Goal: Task Accomplishment & Management: Complete application form

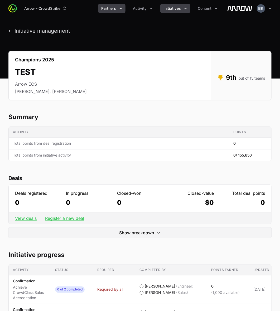
click at [117, 9] on button "Partners" at bounding box center [111, 8] width 27 height 9
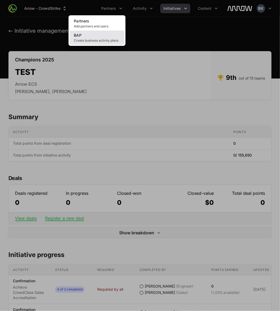
click at [107, 36] on link "BAP Create business activity plans" at bounding box center [96, 38] width 55 height 14
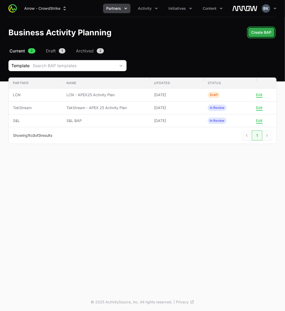
click at [261, 35] on span "Create BAP" at bounding box center [261, 32] width 20 height 6
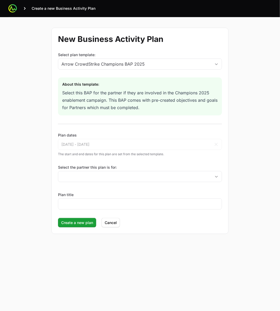
click at [93, 167] on div "Select the partner this plan is for:" at bounding box center [140, 174] width 164 height 19
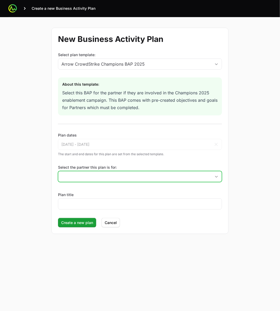
click at [97, 167] on input "Select the partner this plan is for:" at bounding box center [134, 176] width 153 height 11
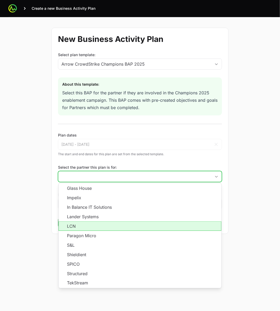
scroll to position [86, 0]
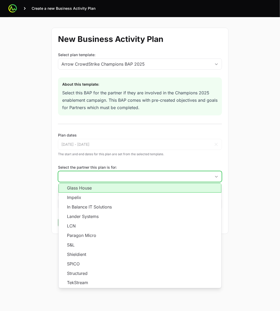
click at [127, 167] on li "Glass House" at bounding box center [139, 187] width 163 height 9
type input "Glass House"
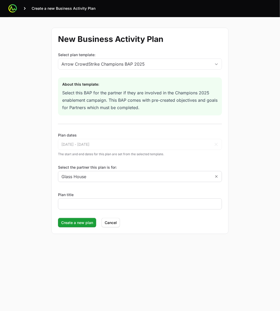
click at [123, 167] on div at bounding box center [140, 203] width 164 height 11
click at [122, 167] on input "Plan title" at bounding box center [139, 204] width 157 height 6
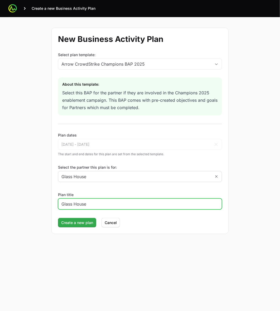
type input "Glass House"
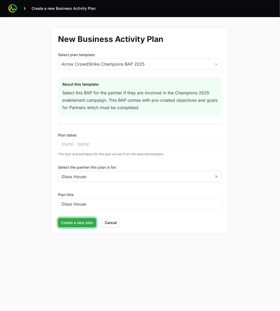
click at [75, 167] on span "Create a new plan" at bounding box center [77, 222] width 32 height 6
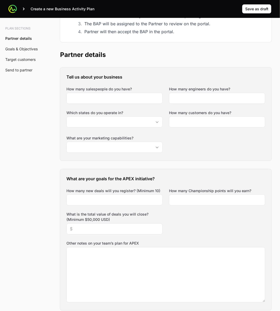
scroll to position [99, 0]
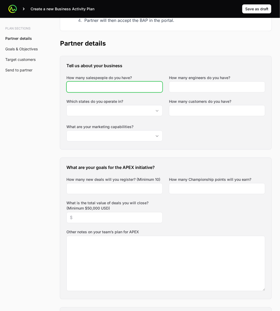
click at [141, 86] on input "How many salespeople do you have?" at bounding box center [114, 87] width 89 height 6
click at [118, 86] on input "How many salespeople do you have?" at bounding box center [114, 87] width 89 height 6
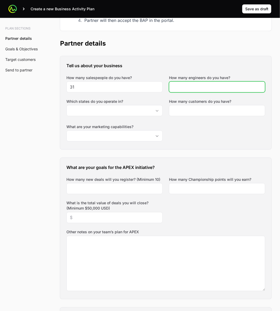
click at [190, 87] on input "How many engineers do you have?" at bounding box center [216, 87] width 89 height 6
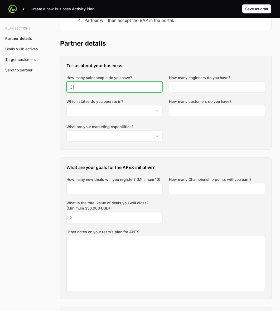
click at [87, 85] on input "31" at bounding box center [114, 87] width 89 height 6
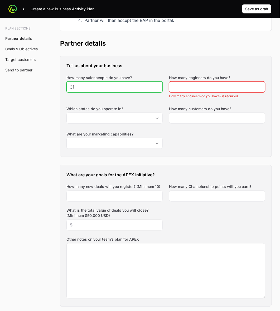
type input "3"
type input "5"
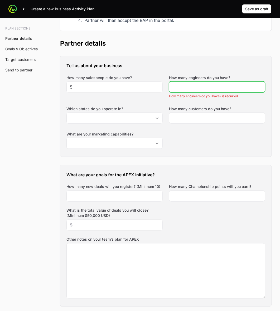
click at [233, 84] on input "How many engineers do you have?" at bounding box center [216, 87] width 89 height 6
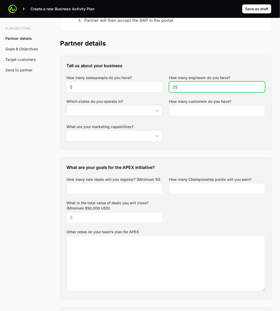
type input "25"
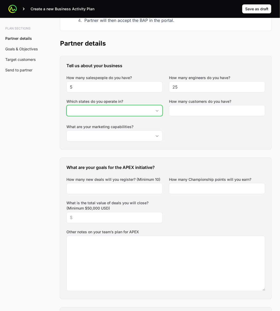
click at [157, 108] on div "Open" at bounding box center [157, 110] width 11 height 11
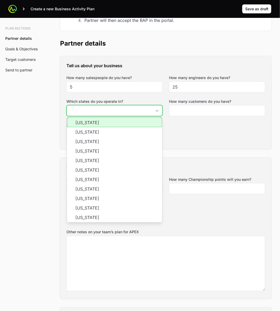
drag, startPoint x: 95, startPoint y: 122, endPoint x: 92, endPoint y: 124, distance: 3.2
click at [95, 122] on li "[US_STATE]" at bounding box center [114, 122] width 95 height 10
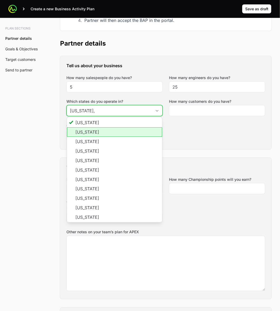
click at [89, 131] on li "[US_STATE]" at bounding box center [114, 131] width 95 height 9
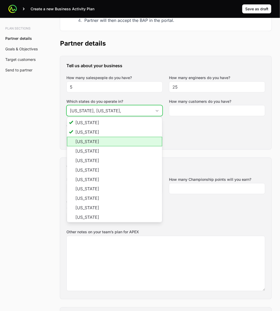
click at [88, 137] on li "[US_STATE]" at bounding box center [114, 141] width 95 height 9
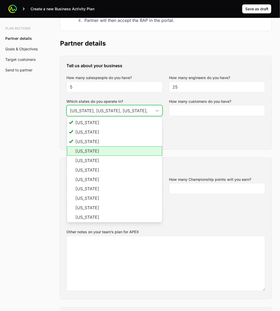
drag, startPoint x: 87, startPoint y: 149, endPoint x: 88, endPoint y: 157, distance: 7.7
click at [87, 149] on li "[US_STATE]" at bounding box center [114, 150] width 95 height 9
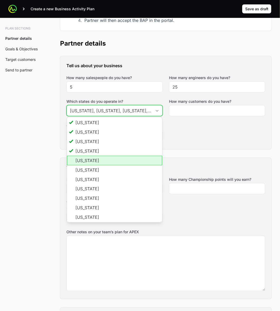
click at [88, 159] on li "[US_STATE]" at bounding box center [114, 160] width 95 height 9
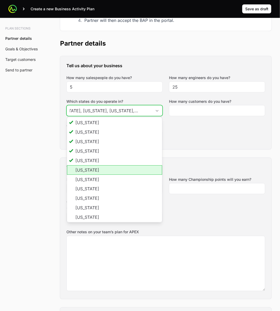
drag, startPoint x: 88, startPoint y: 169, endPoint x: 88, endPoint y: 176, distance: 7.1
click at [88, 167] on li "[US_STATE]" at bounding box center [114, 169] width 95 height 9
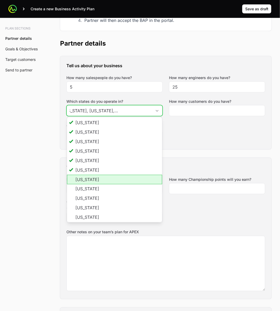
scroll to position [0, 0]
drag, startPoint x: 88, startPoint y: 178, endPoint x: 89, endPoint y: 189, distance: 10.5
click at [88, 167] on li "[US_STATE]" at bounding box center [114, 179] width 95 height 9
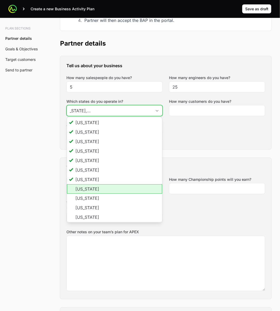
drag, startPoint x: 89, startPoint y: 191, endPoint x: 90, endPoint y: 197, distance: 5.5
click at [89, 167] on li "[US_STATE]" at bounding box center [114, 188] width 95 height 9
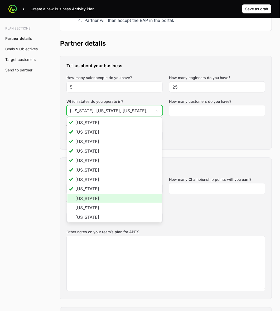
drag, startPoint x: 90, startPoint y: 200, endPoint x: 91, endPoint y: 204, distance: 4.1
click at [90, 167] on li "[US_STATE]" at bounding box center [114, 197] width 95 height 9
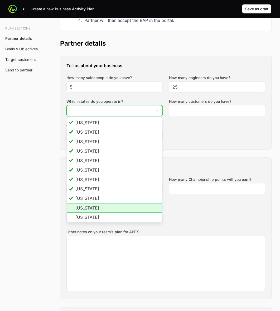
click at [91, 167] on li "[US_STATE]" at bounding box center [114, 207] width 95 height 9
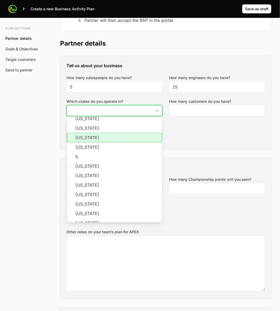
scroll to position [66, 0]
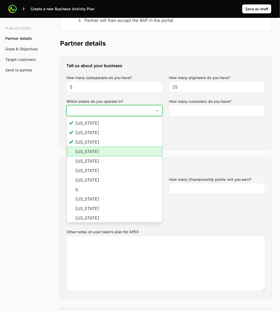
click at [90, 149] on li "[US_STATE]" at bounding box center [114, 151] width 95 height 9
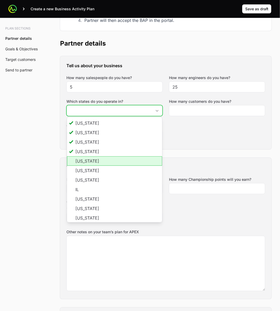
drag, startPoint x: 90, startPoint y: 161, endPoint x: 90, endPoint y: 165, distance: 4.0
click at [90, 161] on li "[US_STATE]" at bounding box center [114, 160] width 95 height 9
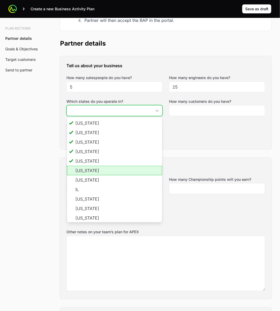
click at [89, 167] on li "[US_STATE]" at bounding box center [114, 170] width 95 height 9
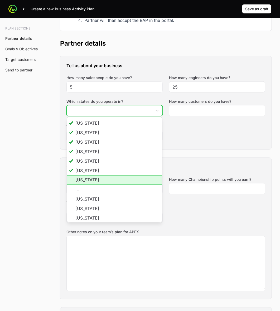
drag, startPoint x: 88, startPoint y: 178, endPoint x: 88, endPoint y: 182, distance: 4.2
click at [88, 167] on li "[US_STATE]" at bounding box center [114, 179] width 95 height 9
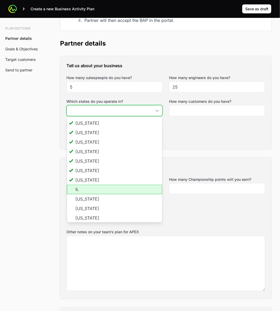
click at [87, 167] on li "IL" at bounding box center [114, 189] width 95 height 9
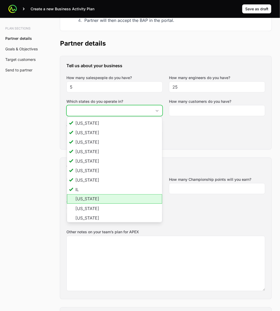
click at [90, 167] on li "[US_STATE]" at bounding box center [114, 198] width 95 height 9
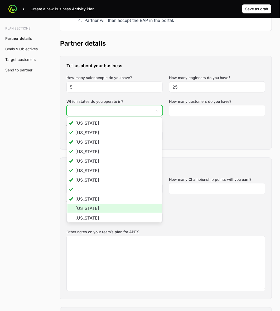
drag, startPoint x: 92, startPoint y: 208, endPoint x: 93, endPoint y: 215, distance: 6.2
click at [92, 167] on li "[US_STATE]" at bounding box center [114, 207] width 95 height 9
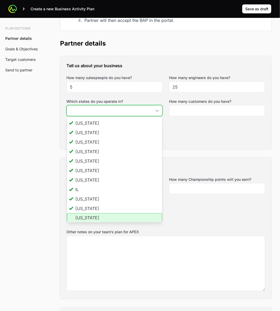
drag, startPoint x: 94, startPoint y: 216, endPoint x: 96, endPoint y: 208, distance: 8.2
click at [94, 167] on li "[US_STATE]" at bounding box center [114, 217] width 95 height 9
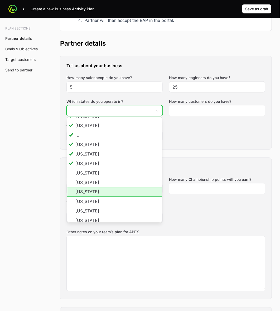
scroll to position [132, 0]
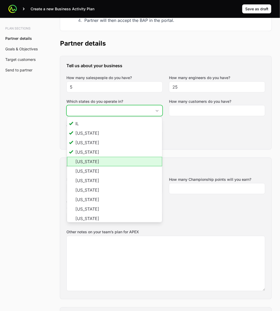
drag, startPoint x: 98, startPoint y: 164, endPoint x: 98, endPoint y: 168, distance: 4.7
click at [98, 164] on li "[US_STATE]" at bounding box center [114, 161] width 95 height 9
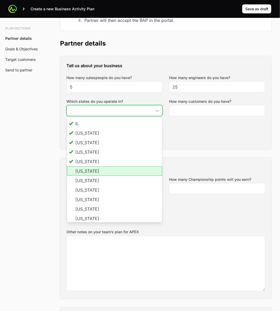
scroll to position [0, 0]
click at [99, 167] on li "[US_STATE]" at bounding box center [114, 170] width 95 height 9
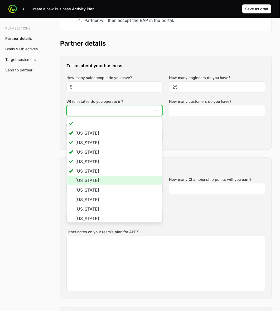
click at [96, 167] on li "[US_STATE]" at bounding box center [114, 180] width 95 height 9
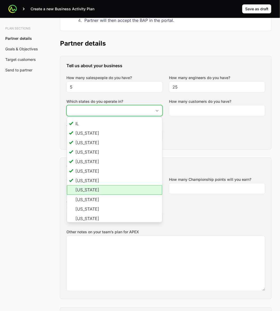
drag, startPoint x: 92, startPoint y: 191, endPoint x: 92, endPoint y: 195, distance: 3.9
click at [92, 167] on li "[US_STATE]" at bounding box center [114, 189] width 95 height 9
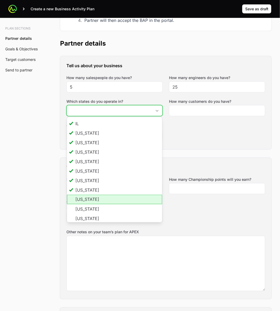
click at [92, 167] on li "[US_STATE]" at bounding box center [114, 199] width 95 height 9
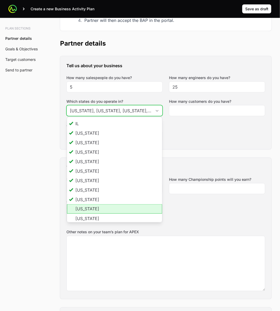
drag, startPoint x: 92, startPoint y: 207, endPoint x: 92, endPoint y: 216, distance: 8.9
click at [92, 167] on li "[US_STATE]" at bounding box center [114, 208] width 95 height 9
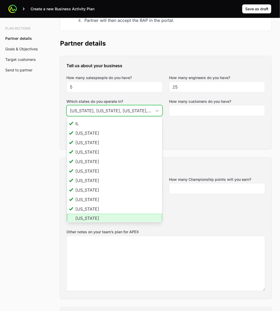
drag, startPoint x: 92, startPoint y: 217, endPoint x: 103, endPoint y: 187, distance: 31.6
click at [92, 167] on li "[US_STATE]" at bounding box center [114, 217] width 95 height 9
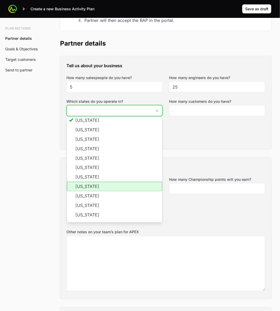
scroll to position [231, 0]
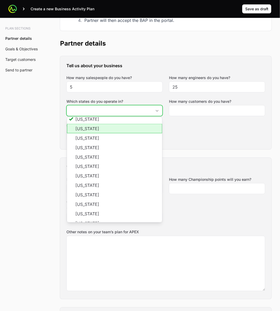
click at [91, 130] on li "[US_STATE]" at bounding box center [114, 128] width 95 height 9
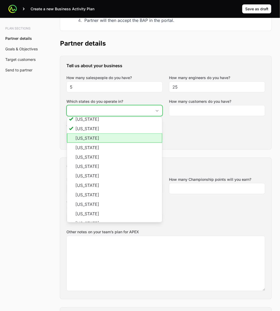
scroll to position [0, 0]
drag, startPoint x: 91, startPoint y: 142, endPoint x: 91, endPoint y: 147, distance: 5.3
click at [91, 142] on li "[US_STATE]" at bounding box center [114, 137] width 95 height 9
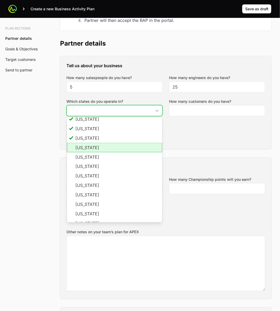
click at [91, 149] on li "[US_STATE]" at bounding box center [114, 147] width 95 height 9
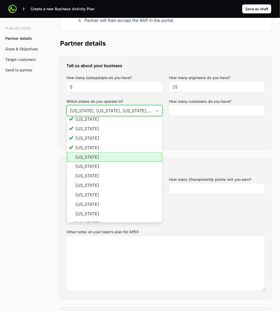
click at [91, 156] on li "[US_STATE]" at bounding box center [114, 156] width 95 height 9
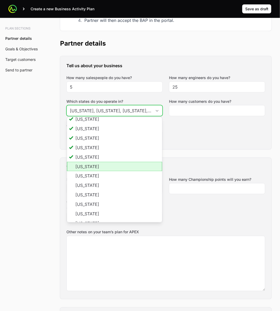
click at [91, 167] on li "[US_STATE]" at bounding box center [114, 166] width 95 height 9
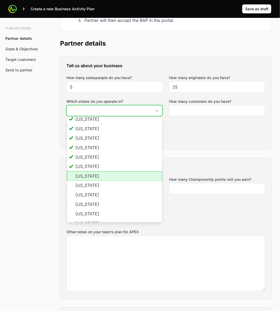
drag, startPoint x: 90, startPoint y: 176, endPoint x: 90, endPoint y: 183, distance: 7.6
click at [90, 167] on li "[US_STATE]" at bounding box center [114, 175] width 95 height 9
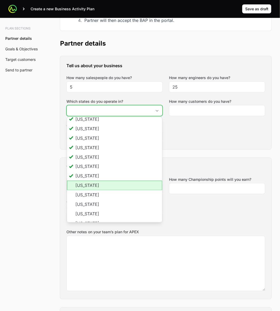
click at [89, 167] on li "[US_STATE]" at bounding box center [114, 185] width 95 height 9
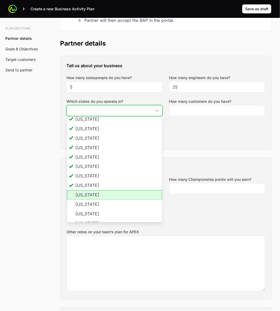
click at [86, 167] on li "[US_STATE]" at bounding box center [114, 194] width 95 height 9
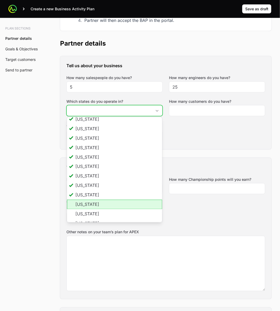
click at [86, 167] on li "[US_STATE]" at bounding box center [114, 204] width 95 height 9
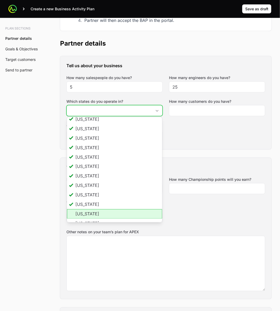
scroll to position [0, 0]
drag, startPoint x: 86, startPoint y: 215, endPoint x: 87, endPoint y: 210, distance: 4.9
click at [86, 167] on li "[US_STATE]" at bounding box center [114, 213] width 95 height 9
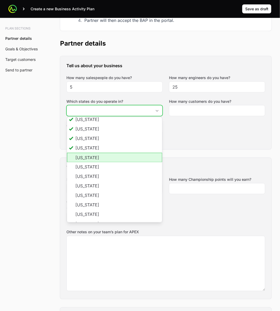
click at [89, 158] on li "[US_STATE]" at bounding box center [114, 157] width 95 height 9
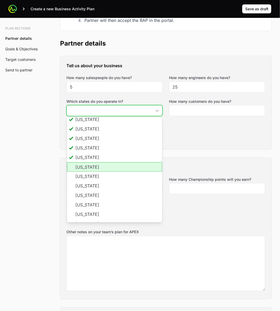
click at [90, 167] on li "[US_STATE]" at bounding box center [114, 166] width 95 height 9
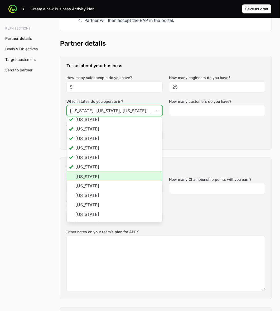
click at [89, 167] on li "[US_STATE]" at bounding box center [114, 176] width 95 height 9
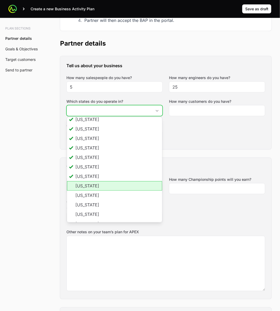
click at [90, 167] on li "[US_STATE]" at bounding box center [114, 185] width 95 height 9
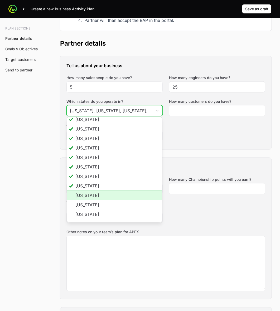
click at [90, 167] on li "[US_STATE]" at bounding box center [114, 195] width 95 height 9
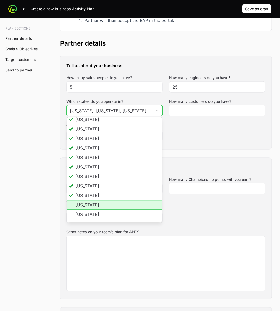
click at [90, 167] on li "[US_STATE]" at bounding box center [114, 204] width 95 height 9
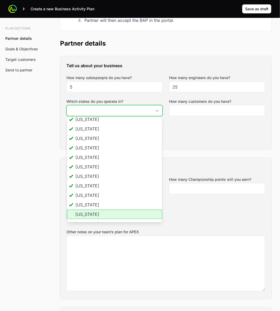
click at [91, 167] on li "[US_STATE]" at bounding box center [114, 214] width 95 height 9
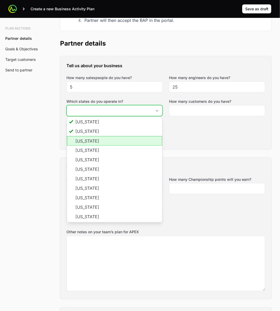
click at [90, 138] on li "[US_STATE]" at bounding box center [114, 140] width 95 height 9
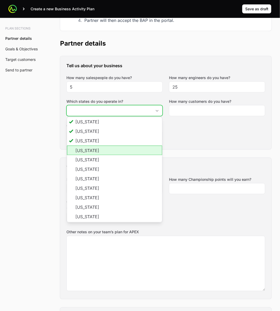
click at [87, 152] on li "[US_STATE]" at bounding box center [114, 150] width 95 height 9
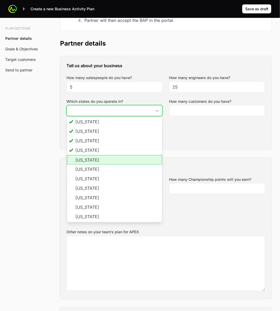
click at [86, 159] on li "[US_STATE]" at bounding box center [114, 159] width 95 height 9
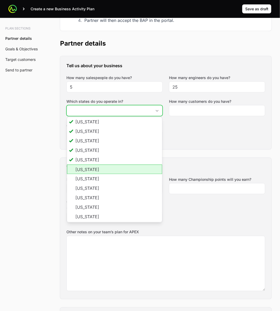
click at [85, 167] on li "[US_STATE]" at bounding box center [114, 169] width 95 height 9
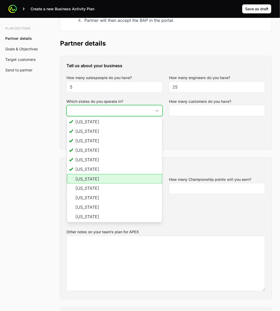
click at [87, 167] on li "[US_STATE]" at bounding box center [114, 178] width 95 height 9
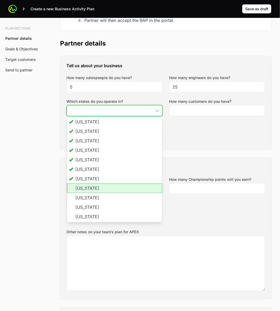
click at [87, 167] on li "[US_STATE]" at bounding box center [114, 187] width 95 height 9
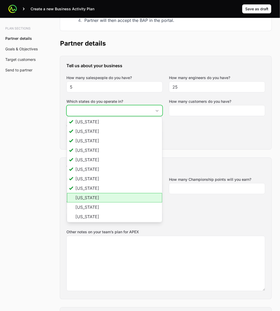
click at [86, 167] on li "[US_STATE]" at bounding box center [114, 197] width 95 height 9
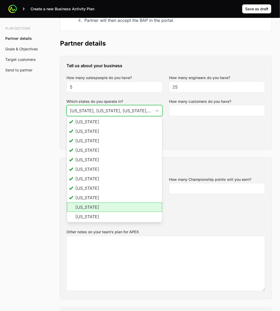
click at [86, 167] on li "[US_STATE]" at bounding box center [114, 206] width 95 height 9
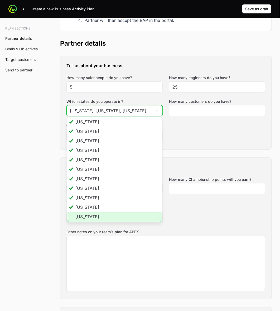
click at [86, 167] on li "[US_STATE]" at bounding box center [114, 217] width 95 height 10
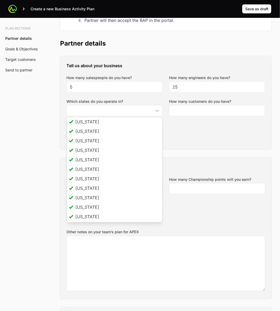
type input "[US_STATE], [US_STATE], [US_STATE], [US_STATE], [US_STATE], [US_STATE], [US_STA…"
click at [196, 146] on div "Tell us about your business How many salespeople do you have? 5 How many engine…" at bounding box center [165, 102] width 211 height 93
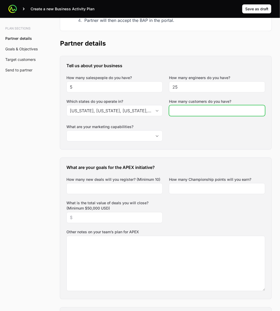
click at [200, 112] on input "How many customers do you have?" at bounding box center [216, 110] width 89 height 6
type input "100"
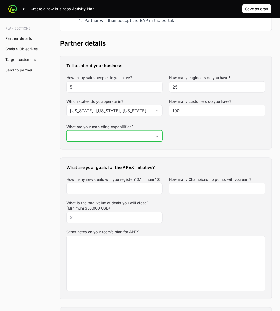
click at [155, 136] on icon "Open" at bounding box center [157, 136] width 4 height 2
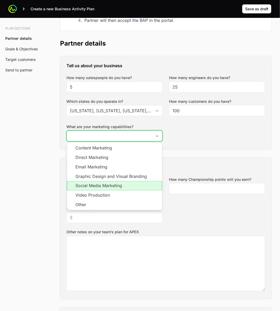
click at [134, 167] on li "Social Media Marketing" at bounding box center [114, 185] width 95 height 9
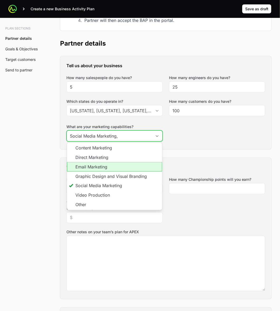
click at [136, 167] on li "Email Marketing" at bounding box center [114, 166] width 95 height 9
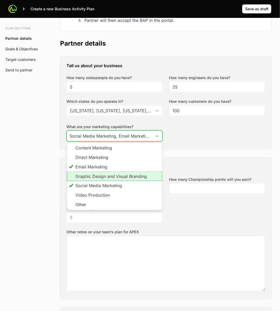
click at [146, 167] on li "Graphic Design and Visual Branding" at bounding box center [114, 175] width 95 height 9
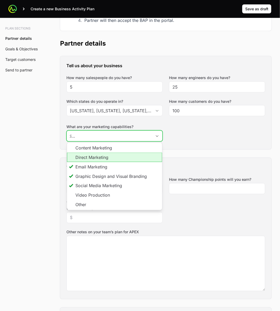
click at [132, 156] on li "Direct Marketing" at bounding box center [114, 156] width 95 height 9
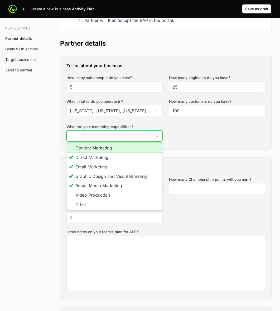
click at [131, 147] on li "Content Marketing" at bounding box center [114, 147] width 95 height 10
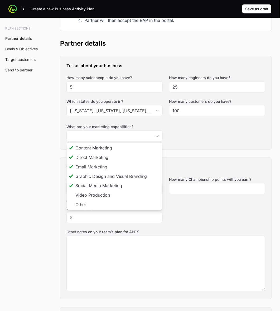
type input "Social Media Marketing, Email Marketing, Graphic Design and Visual Branding, Di…"
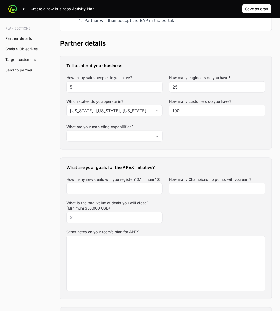
click at [203, 137] on div "Tell us about your business How many salespeople do you have? 5 How many engine…" at bounding box center [165, 102] width 211 height 93
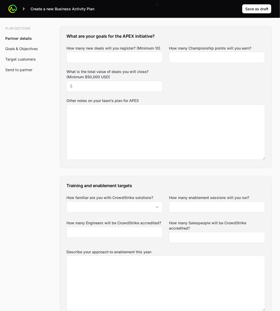
scroll to position [228, 0]
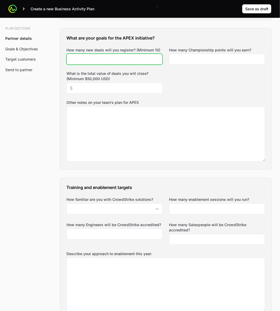
click at [82, 56] on input "How many new deals will you register? (Minimum 10)" at bounding box center [114, 59] width 89 height 6
type input "10"
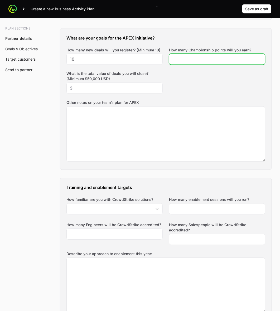
click at [196, 59] on input "How many Championship points will you earn?" at bounding box center [216, 59] width 89 height 6
click at [223, 89] on div "What are your goals for the APEX initiative? How many new deals will you regist…" at bounding box center [165, 98] width 211 height 141
click at [177, 75] on div "What are your goals for the APEX initiative? How many new deals will you regist…" at bounding box center [165, 98] width 211 height 141
drag, startPoint x: 206, startPoint y: 60, endPoint x: 222, endPoint y: 61, distance: 15.5
click at [207, 60] on input "110000" at bounding box center [216, 59] width 89 height 6
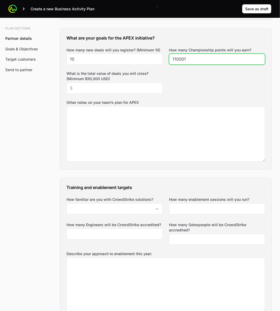
click at [261, 57] on input "110001" at bounding box center [216, 59] width 89 height 6
type input "110000"
click at [261, 61] on input "110000" at bounding box center [216, 59] width 89 height 6
drag, startPoint x: 215, startPoint y: 79, endPoint x: 200, endPoint y: 85, distance: 16.1
click at [215, 79] on div "What are your goals for the APEX initiative? How many new deals will you regist…" at bounding box center [165, 98] width 211 height 141
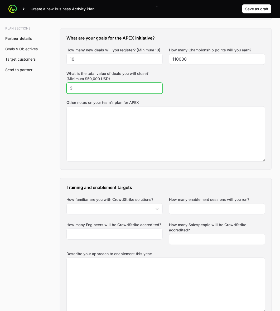
click at [120, 88] on input "What is the total value of deals you will close? (Minimum $50,000 USD)" at bounding box center [114, 88] width 89 height 6
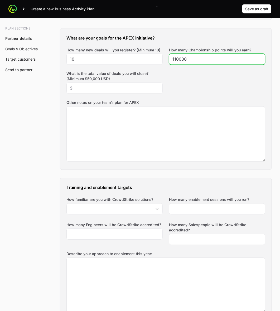
click at [178, 58] on input "110000" at bounding box center [216, 59] width 89 height 6
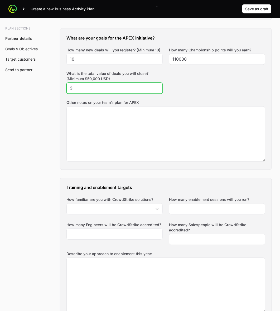
click at [131, 87] on input "What is the total value of deals you will close? (Minimum $50,000 USD)" at bounding box center [114, 88] width 89 height 6
type input "$70,000"
click at [190, 85] on div "What are your goals for the APEX initiative? How many new deals will you regist…" at bounding box center [165, 98] width 211 height 141
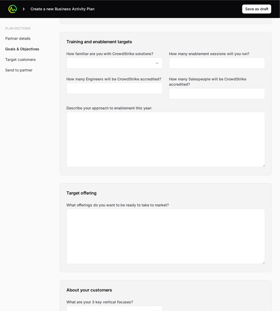
scroll to position [383, 0]
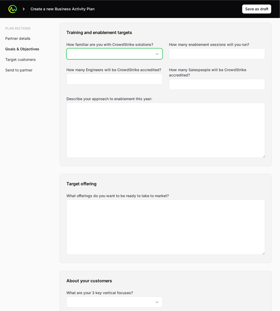
click at [156, 56] on div "Open" at bounding box center [157, 53] width 11 height 11
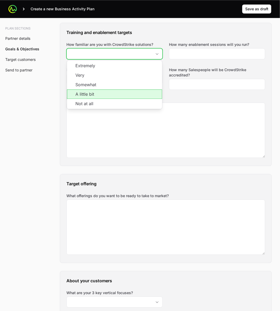
click at [108, 95] on li "A little bit" at bounding box center [114, 93] width 95 height 9
type input "A little bit"
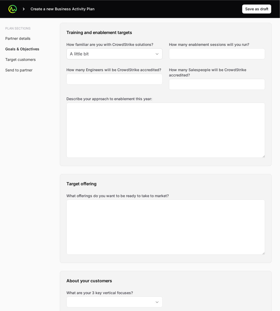
click at [170, 64] on div "Training and enablement targets How familiar are you with CrowdStrike solutions…" at bounding box center [165, 94] width 211 height 143
click at [236, 56] on input "How many enablement sessions will you run?" at bounding box center [216, 54] width 89 height 6
type input "2"
click at [129, 81] on input "How many Engineers will be CrowdStrike accredited?" at bounding box center [114, 79] width 89 height 6
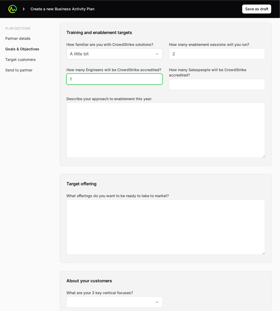
type input "1"
click at [159, 94] on div "Training and enablement targets How familiar are you with CrowdStrike solutions…" at bounding box center [165, 94] width 211 height 143
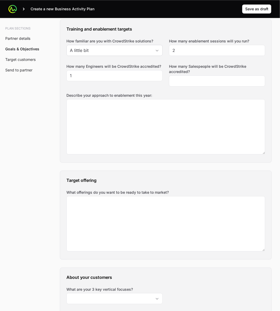
scroll to position [381, 0]
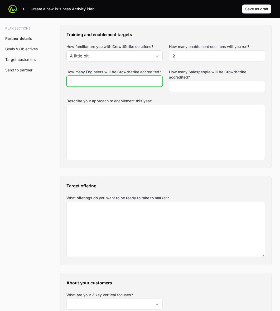
click at [131, 81] on input "1" at bounding box center [114, 81] width 89 height 6
type input "3"
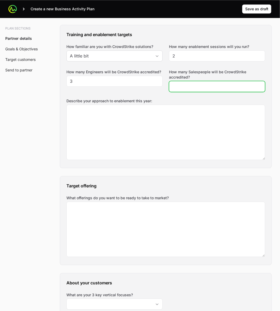
click at [221, 87] on input "How many Salespeople will be CrowdStrike accredited?" at bounding box center [216, 86] width 89 height 6
type input "3"
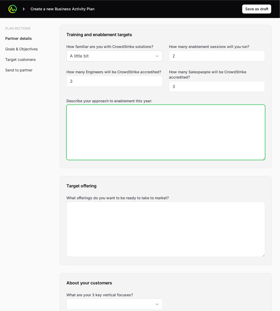
click at [105, 133] on textarea "Describe your approach to enablement this year:" at bounding box center [166, 132] width 198 height 55
drag, startPoint x: 95, startPoint y: 110, endPoint x: 29, endPoint y: 112, distance: 66.1
click at [123, 111] on textarea "virtual training" at bounding box center [166, 132] width 198 height 55
click at [70, 123] on textarea "virtual training for sales and technical Falcon in Action Kickoff in late Febru…" at bounding box center [166, 132] width 198 height 55
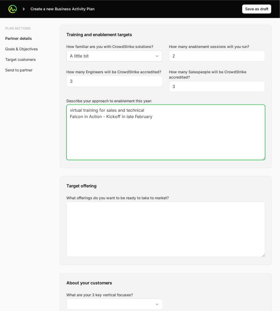
click at [173, 118] on textarea "virtual training for sales and technical Falcon in Action - Kickoff in late Feb…" at bounding box center [166, 132] width 198 height 55
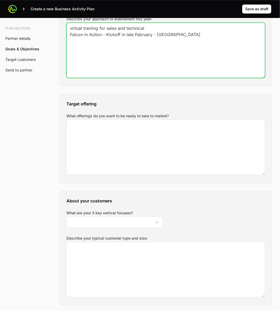
scroll to position [480, 0]
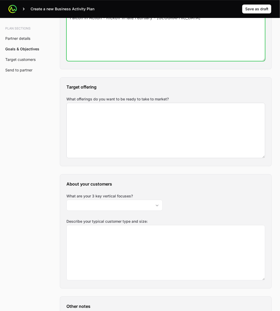
type textarea "virtual training for sales and technical Falcon in Action - Kickoff in late Feb…"
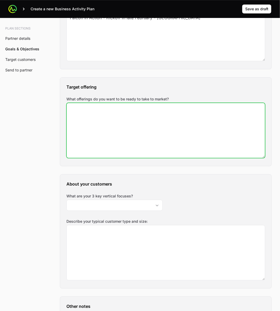
click at [125, 127] on textarea "What offerings do you want to be ready to take to market?" at bounding box center [166, 130] width 198 height 55
click at [103, 140] on textarea "What offerings do you want to be ready to take to market?" at bounding box center [166, 130] width 198 height 55
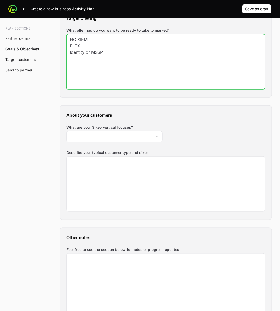
scroll to position [578, 0]
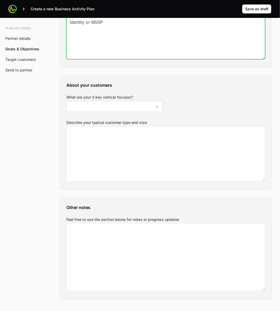
type textarea "NG SIEM FLEX Identity or MSSP"
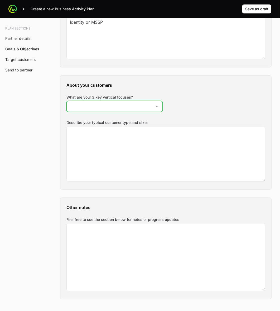
click at [159, 108] on div "Open" at bounding box center [157, 106] width 11 height 11
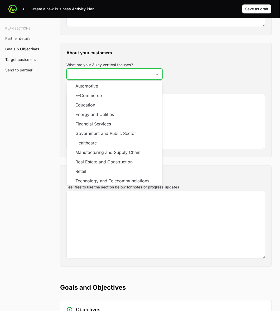
scroll to position [611, 0]
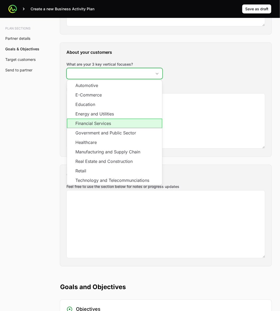
click at [129, 127] on li "Financial Services" at bounding box center [114, 122] width 95 height 9
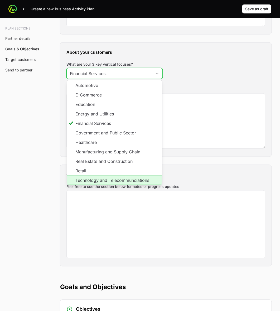
click at [141, 167] on li "Technology and Telecommunciations" at bounding box center [114, 179] width 95 height 9
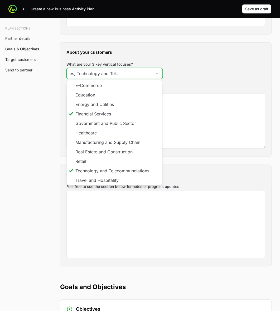
scroll to position [10, 0]
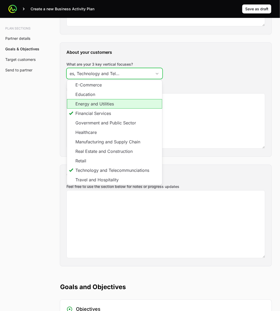
click at [126, 104] on li "Energy and Utilities" at bounding box center [114, 103] width 95 height 9
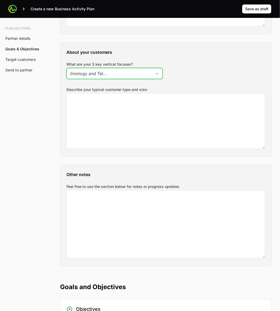
scroll to position [0, 73]
type input "Financial Services, Technology and Telecommunciations, Energy and Utilities"
click at [223, 62] on div "About your customers What are your 3 key vertical focuses? Financial Services, …" at bounding box center [165, 100] width 211 height 114
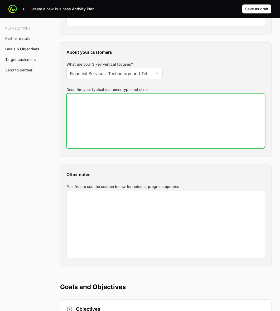
click at [129, 127] on textarea "Describe your typical customer type and size:" at bounding box center [166, 120] width 198 height 55
click at [210, 126] on textarea "Describe your typical customer type and size:" at bounding box center [166, 120] width 198 height 55
type textarea "SMB and Enterprise"
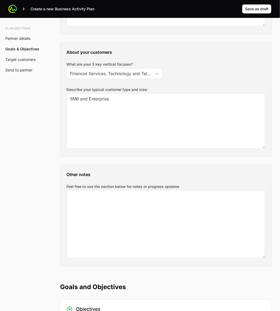
click at [42, 142] on div "Plan sections Partner details Goals & Objectives Target customers Send to partn…" at bounding box center [140, 229] width 280 height 1585
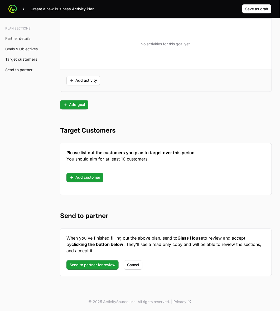
scroll to position [1343, 0]
click at [71, 167] on span "Add customer" at bounding box center [84, 177] width 31 height 6
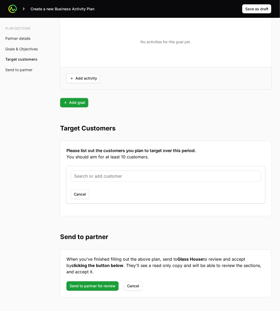
click at [103, 167] on input "text" at bounding box center [165, 176] width 183 height 6
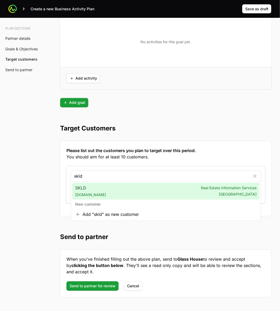
type input "skld"
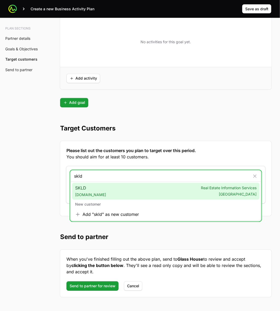
click at [107, 167] on div "SKLD [DOMAIN_NAME] Real Estate Information Services [GEOGRAPHIC_DATA]" at bounding box center [165, 191] width 187 height 17
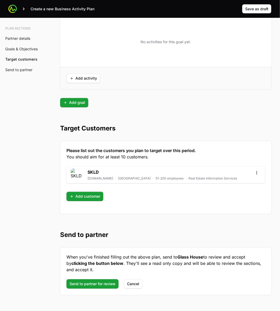
click at [84, 167] on span "Add customer" at bounding box center [84, 196] width 31 height 6
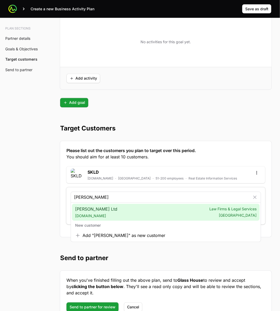
type input "[PERSON_NAME]"
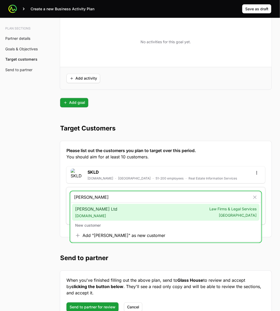
click at [175, 167] on div "[PERSON_NAME] Ltd [DOMAIN_NAME] Law Firms & Legal Services [GEOGRAPHIC_DATA]" at bounding box center [165, 212] width 187 height 17
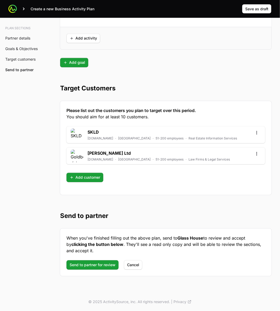
scroll to position [1385, 0]
click at [71, 167] on span "Add customer" at bounding box center [84, 177] width 31 height 6
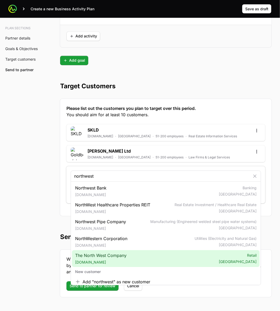
type input "northwest"
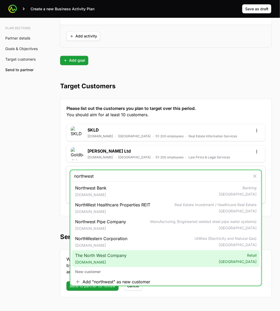
click at [108, 167] on span "The North West Company [DOMAIN_NAME]" at bounding box center [100, 258] width 51 height 13
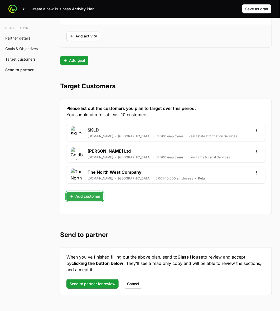
click at [71, 167] on span "Add customer" at bounding box center [84, 196] width 31 height 6
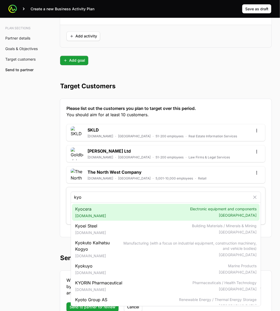
type input "kyo"
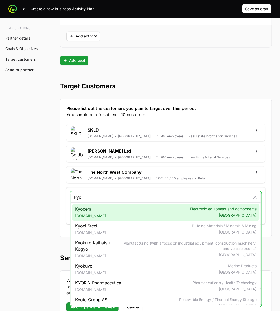
click at [130, 167] on div "Kyocera [DOMAIN_NAME] Electronic equipment and components [GEOGRAPHIC_DATA]" at bounding box center [165, 212] width 187 height 17
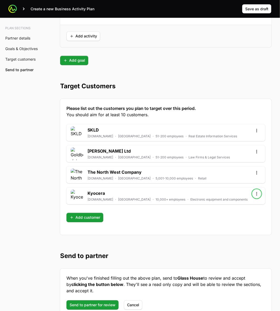
click at [257, 167] on icon "Open options" at bounding box center [256, 193] width 5 height 5
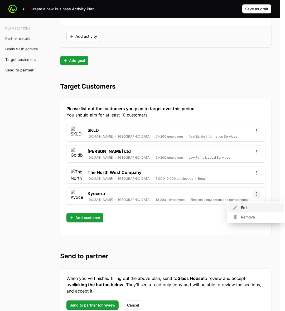
click at [258, 167] on div "Edit" at bounding box center [255, 207] width 55 height 9
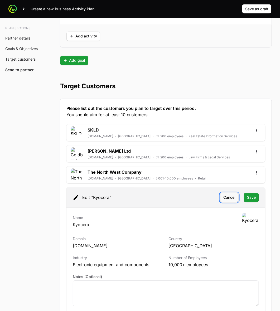
click at [234, 167] on span "Cancel" at bounding box center [229, 197] width 12 height 6
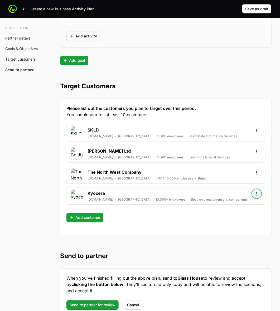
click at [256, 167] on icon "Open options" at bounding box center [256, 193] width 5 height 5
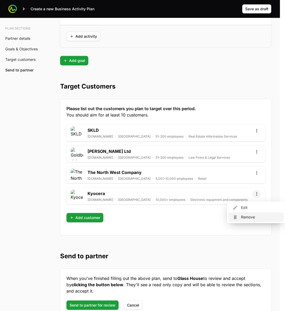
drag, startPoint x: 254, startPoint y: 219, endPoint x: 243, endPoint y: 218, distance: 10.6
click at [254, 167] on div "Remove" at bounding box center [255, 216] width 55 height 9
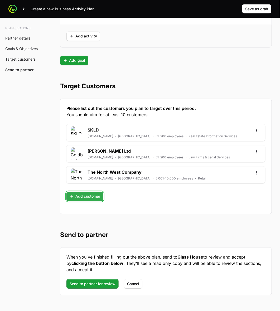
click at [87, 167] on span "Add customer" at bounding box center [84, 196] width 31 height 6
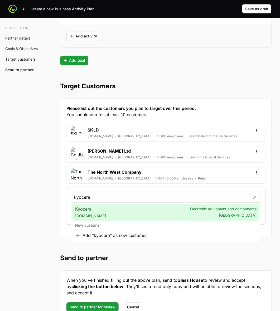
type input "kyocera"
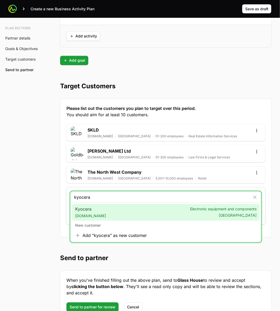
click at [151, 167] on div "Kyocera [DOMAIN_NAME] Electronic equipment and components [GEOGRAPHIC_DATA]" at bounding box center [165, 212] width 187 height 17
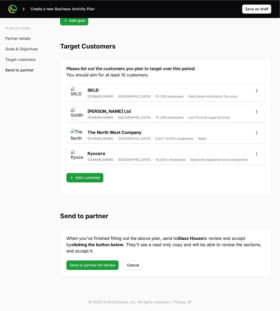
scroll to position [1427, 0]
click at [97, 167] on span "Send to partner for review" at bounding box center [92, 265] width 46 height 6
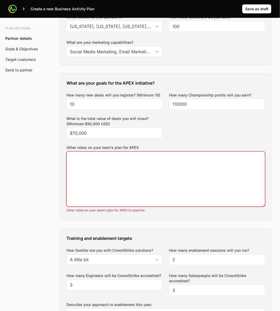
scroll to position [182, 0]
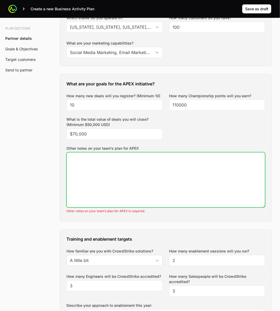
click at [145, 167] on textarea "Other notes on your team’s plan for APEX" at bounding box center [166, 179] width 198 height 55
click at [193, 167] on textarea "Other notes on your team’s plan for APEX" at bounding box center [166, 179] width 198 height 55
click at [190, 167] on textarea "Other notes on your team’s plan for APEX" at bounding box center [166, 179] width 198 height 55
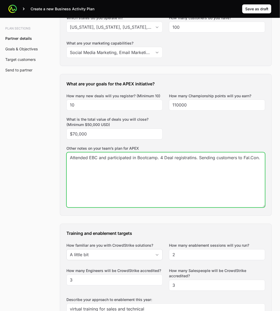
click at [177, 158] on textarea "Attended EBC and participated in Bootcamp. 4 Deal registratins. Sending custome…" at bounding box center [166, 179] width 198 height 55
click at [182, 158] on textarea "Attended EBC and participated in Bootcamp. 4 Deal registratins. Sending custome…" at bounding box center [166, 179] width 198 height 55
click at [192, 157] on textarea "Attended EBC and participated in Bootcamp. 4 Deal registratins. Sending custome…" at bounding box center [166, 179] width 198 height 55
type textarea "Attended EBC and participated in Bootcamp. 4 Deal registrations. Sending custom…"
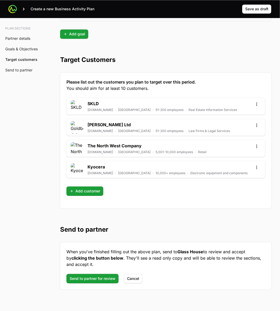
scroll to position [1427, 0]
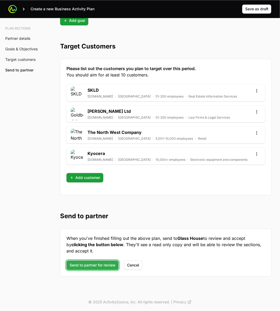
click at [91, 167] on span "Send to partner for review" at bounding box center [92, 265] width 46 height 6
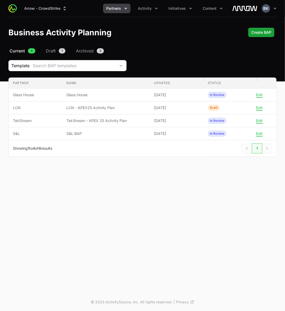
click at [126, 7] on icon "Partners menu" at bounding box center [125, 8] width 5 height 5
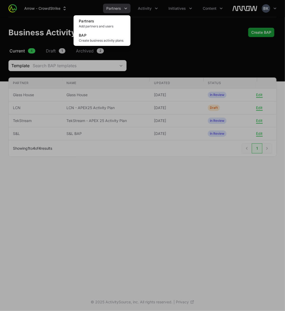
click at [155, 7] on div "Partners menu" at bounding box center [142, 155] width 285 height 311
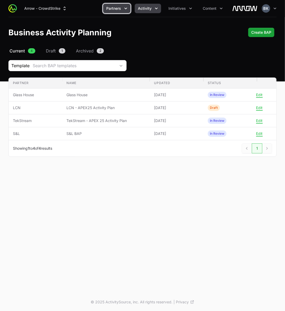
click at [153, 8] on button "Activity" at bounding box center [147, 8] width 26 height 9
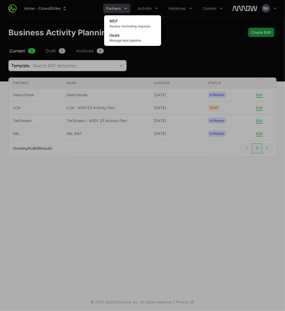
click at [183, 7] on div "Activity menu" at bounding box center [142, 155] width 285 height 311
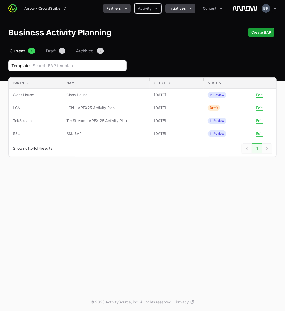
click at [178, 8] on span "Initiatives" at bounding box center [176, 8] width 17 height 5
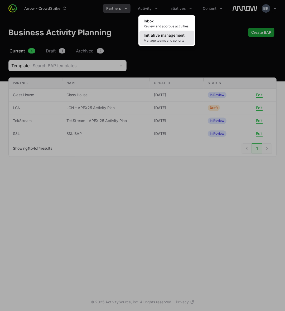
click at [177, 37] on span "Initiative management" at bounding box center [163, 35] width 41 height 4
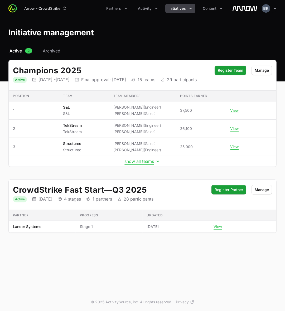
click at [137, 164] on button "show all teams" at bounding box center [142, 160] width 36 height 5
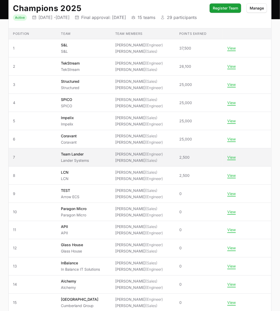
scroll to position [132, 0]
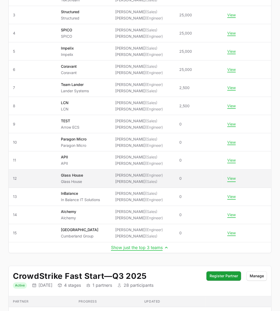
click at [235, 167] on button "View" at bounding box center [231, 178] width 8 height 5
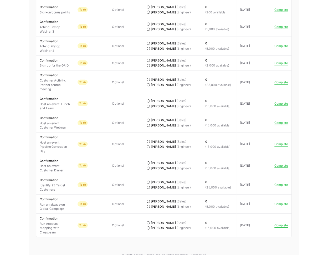
scroll to position [463, 0]
